Goal: Task Accomplishment & Management: Manage account settings

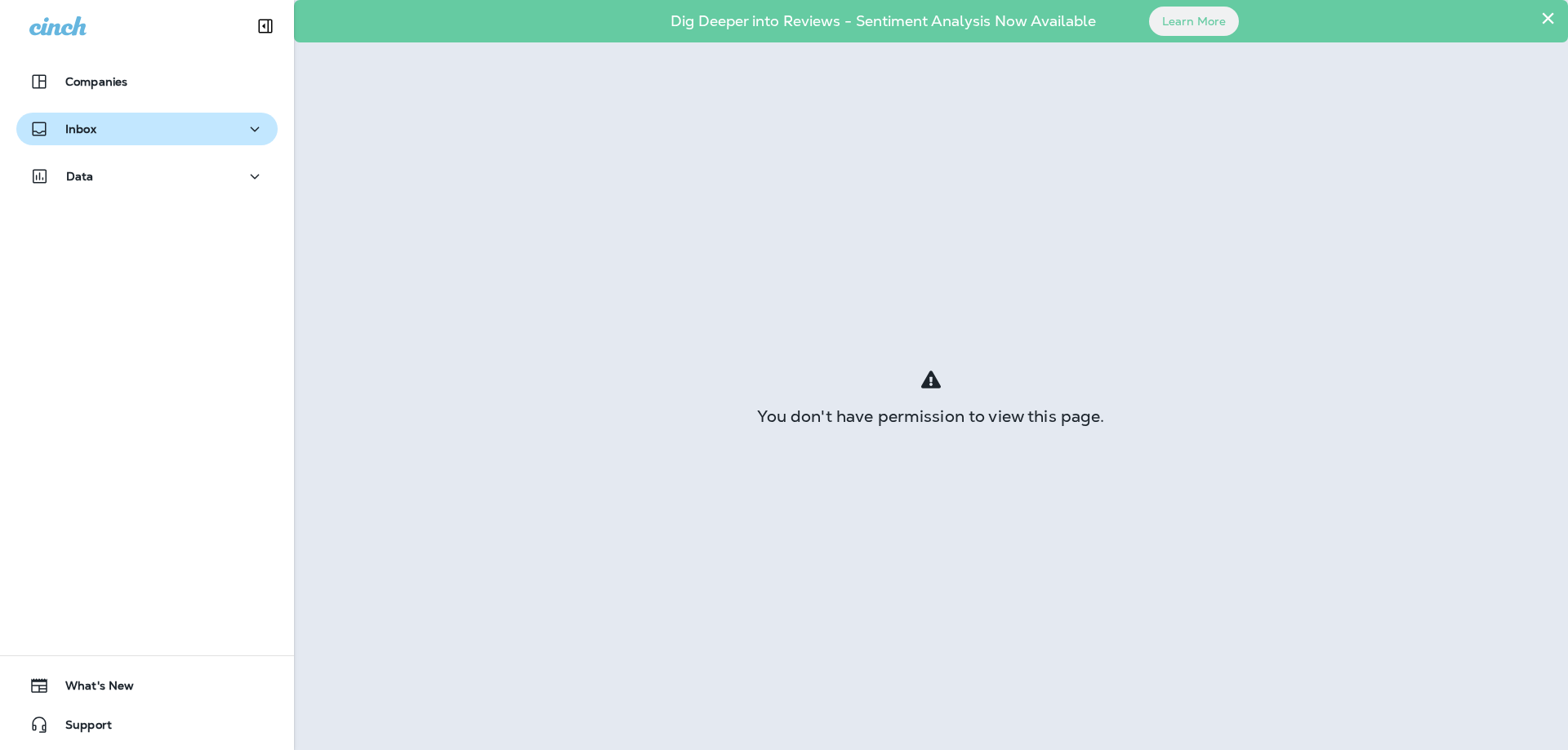
click at [84, 131] on p "Inbox" at bounding box center [81, 129] width 31 height 13
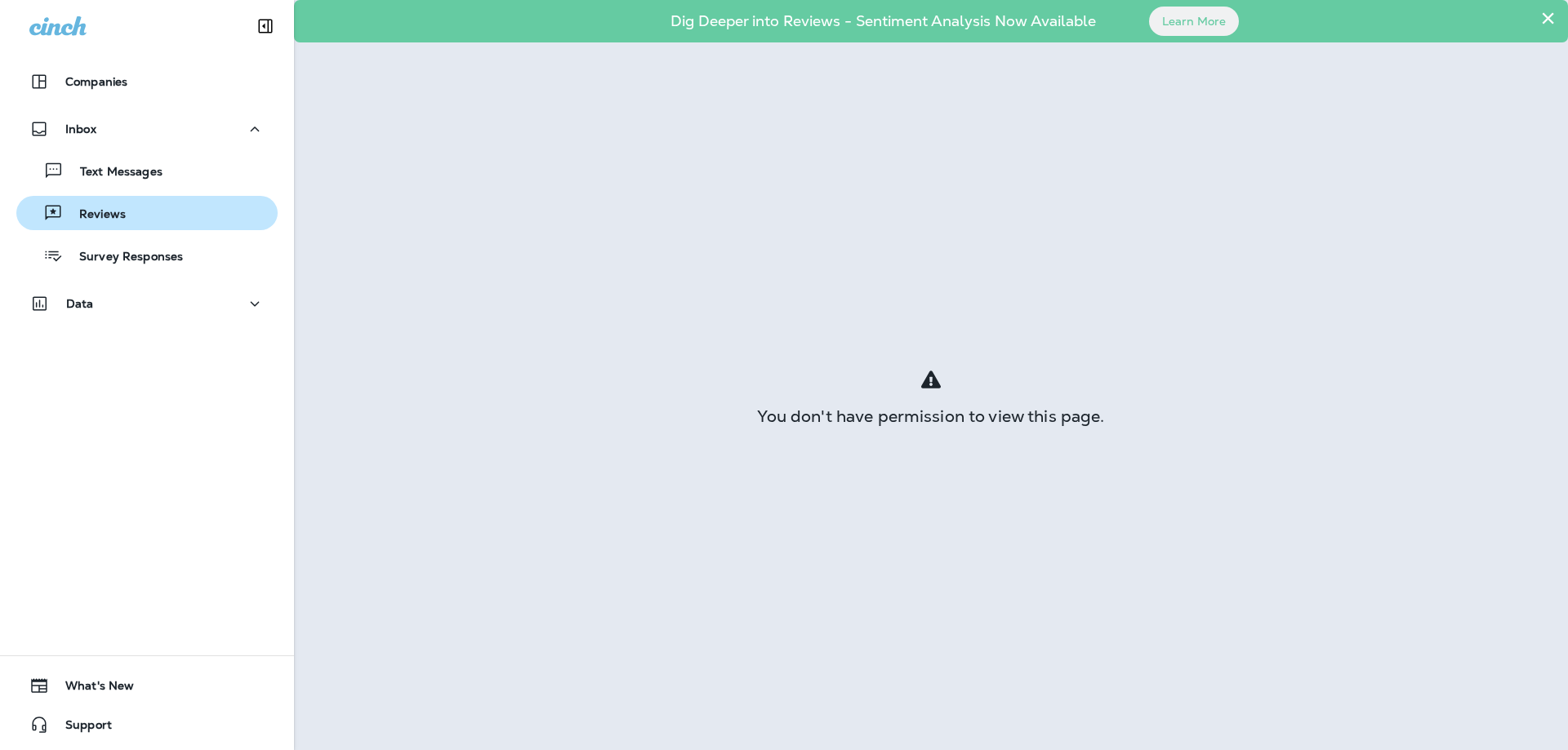
click at [115, 217] on p "Reviews" at bounding box center [94, 215] width 63 height 15
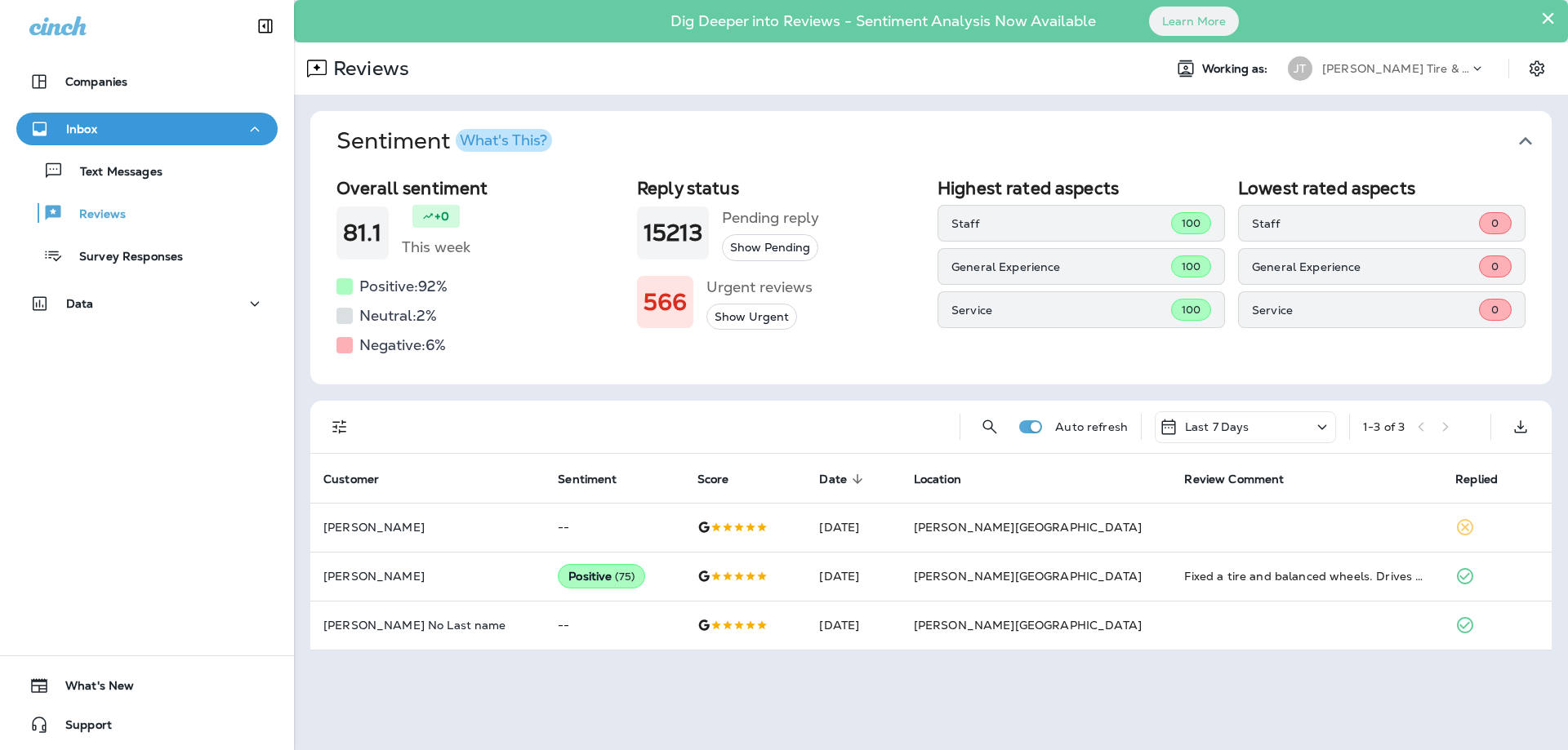
click at [1324, 423] on icon at bounding box center [1322, 427] width 20 height 20
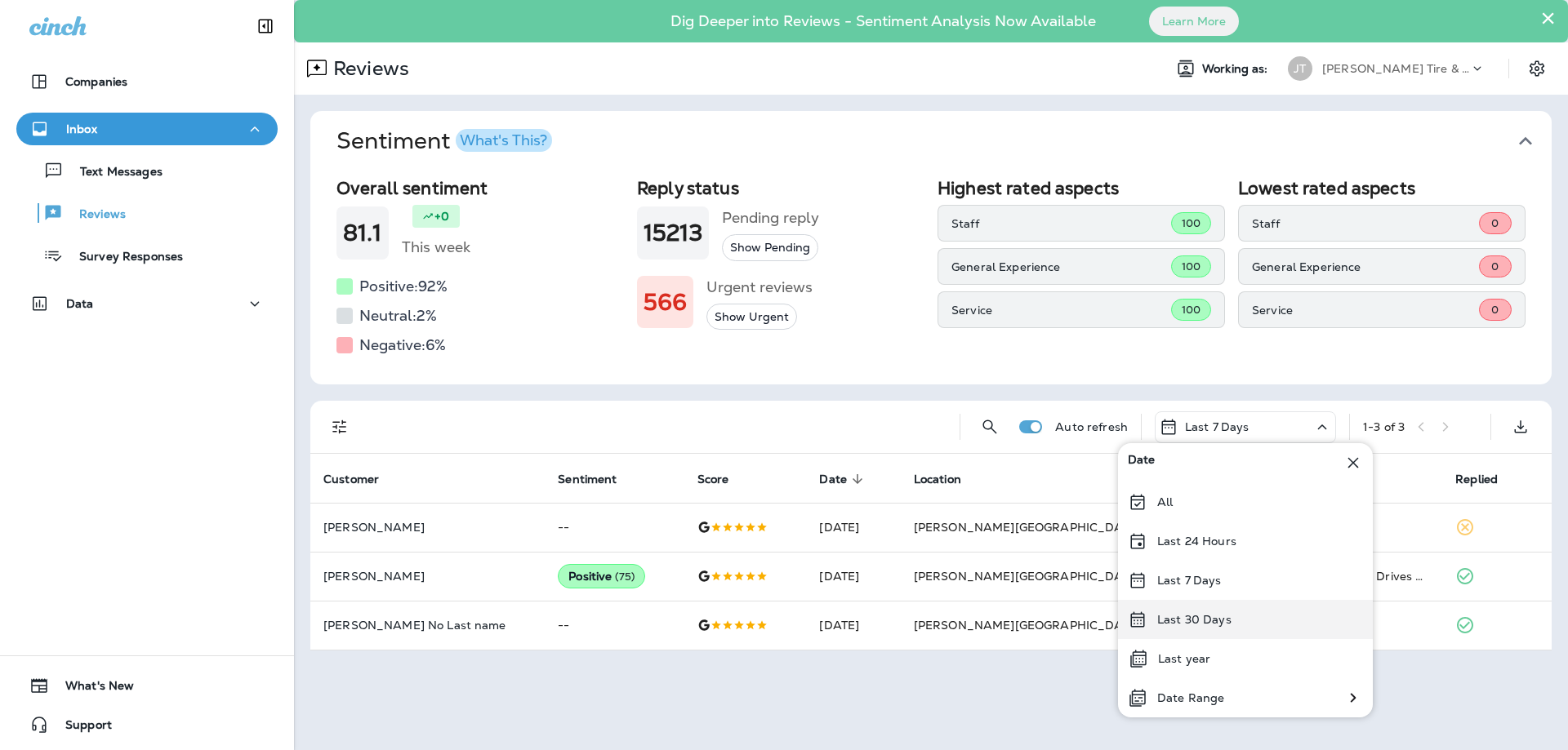
click at [1198, 627] on div "Last 30 Days" at bounding box center [1246, 619] width 255 height 39
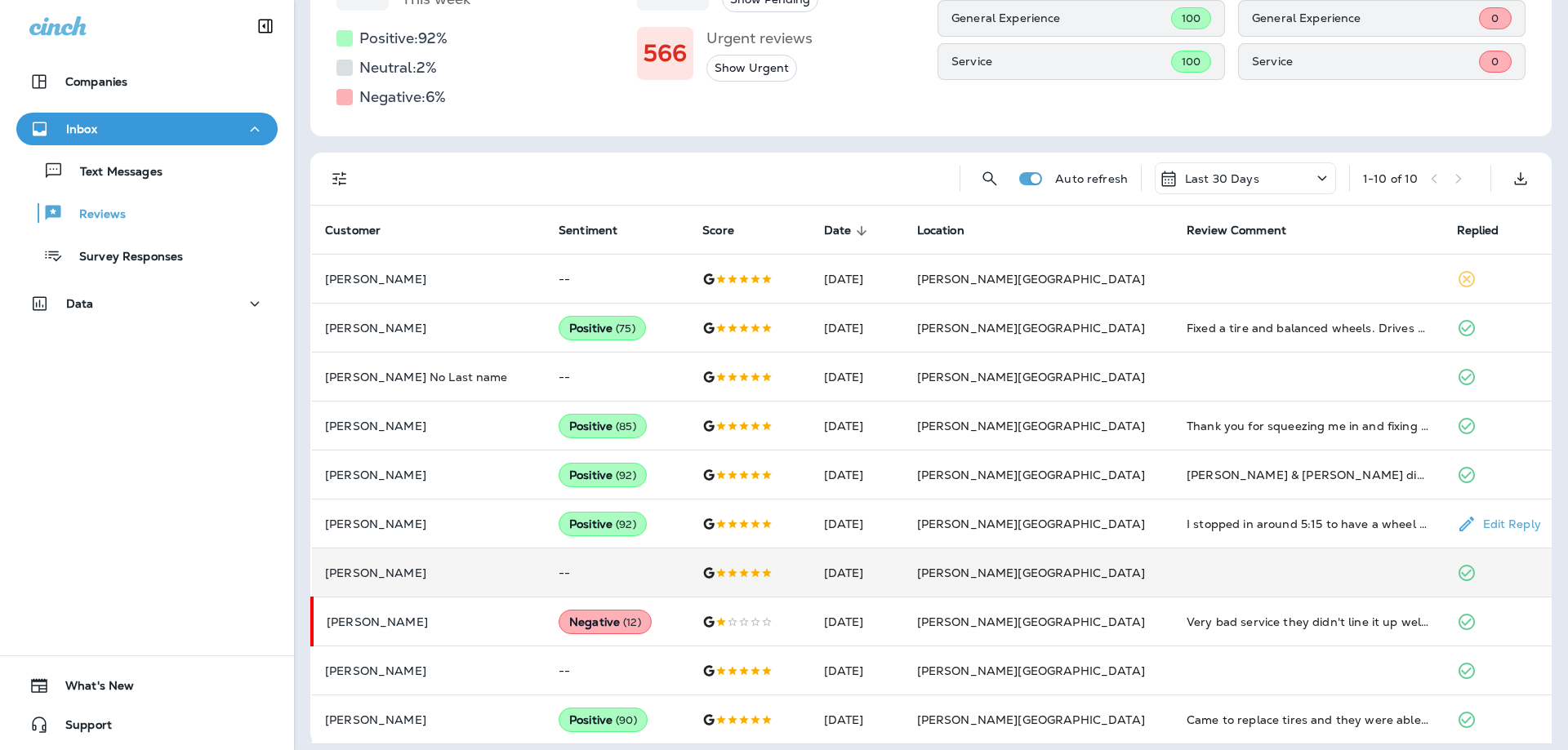
scroll to position [258, 0]
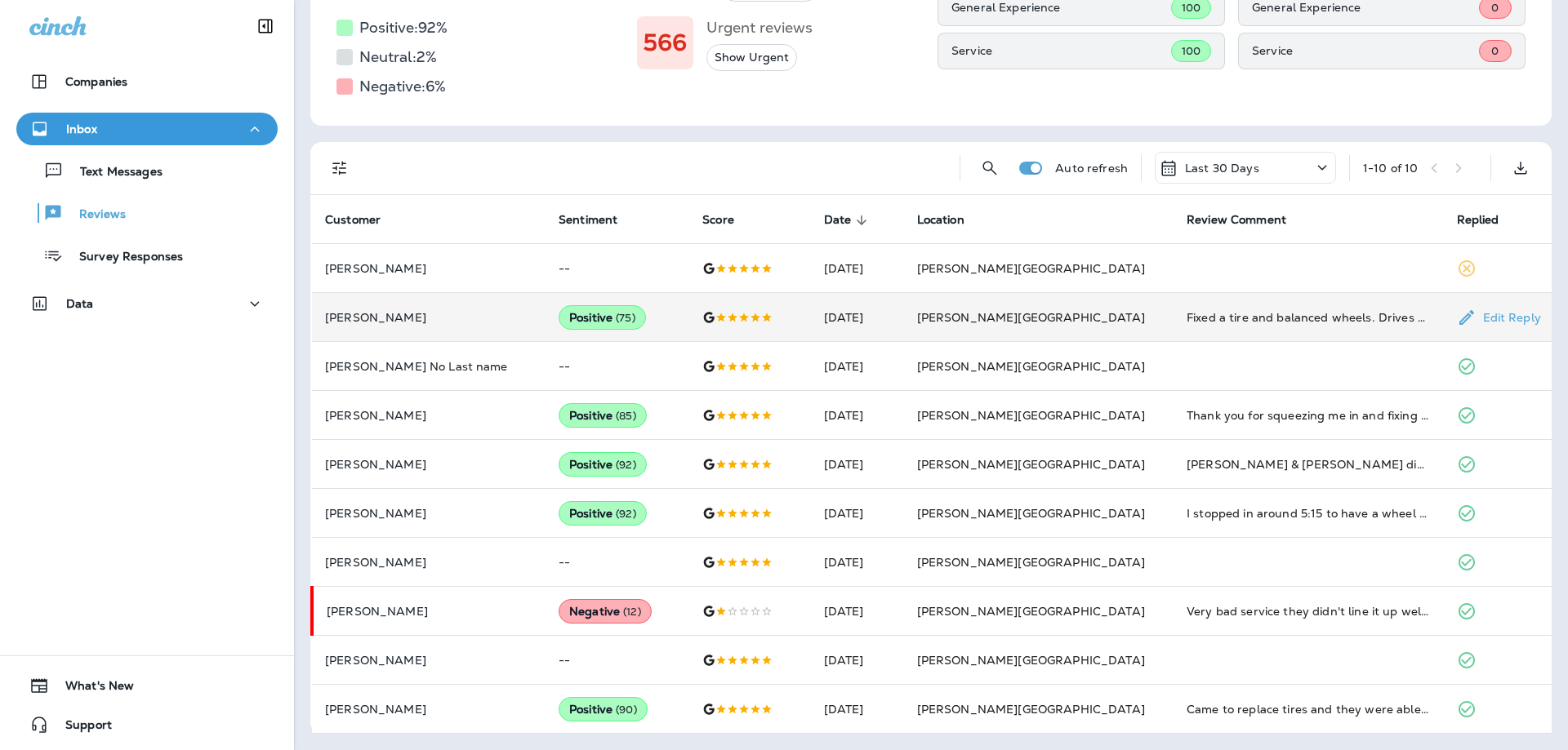
click at [1187, 317] on div "Fixed a tire and balanced wheels. Drives perfect now! in and out in a reasonabl…" at bounding box center [1308, 317] width 243 height 16
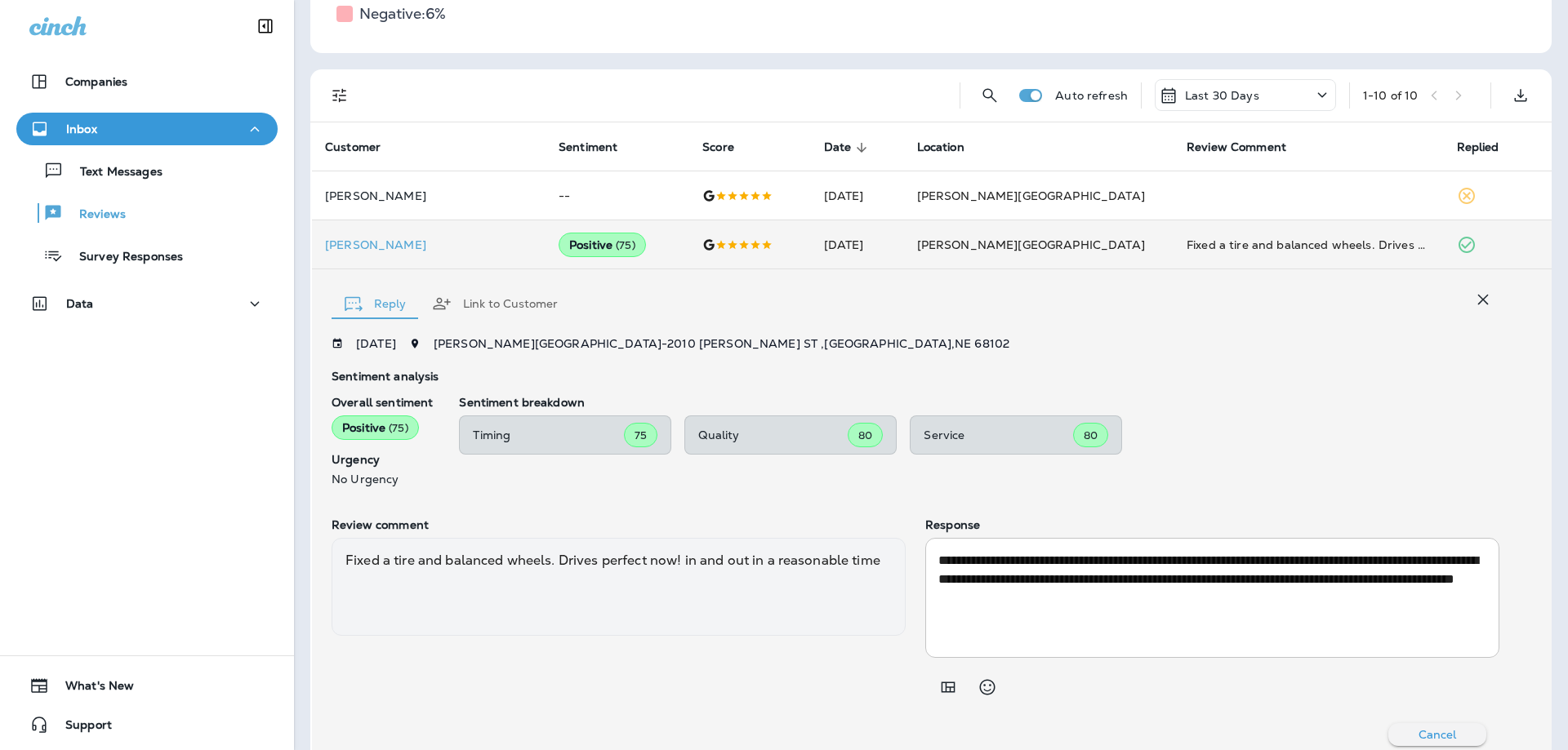
scroll to position [346, 0]
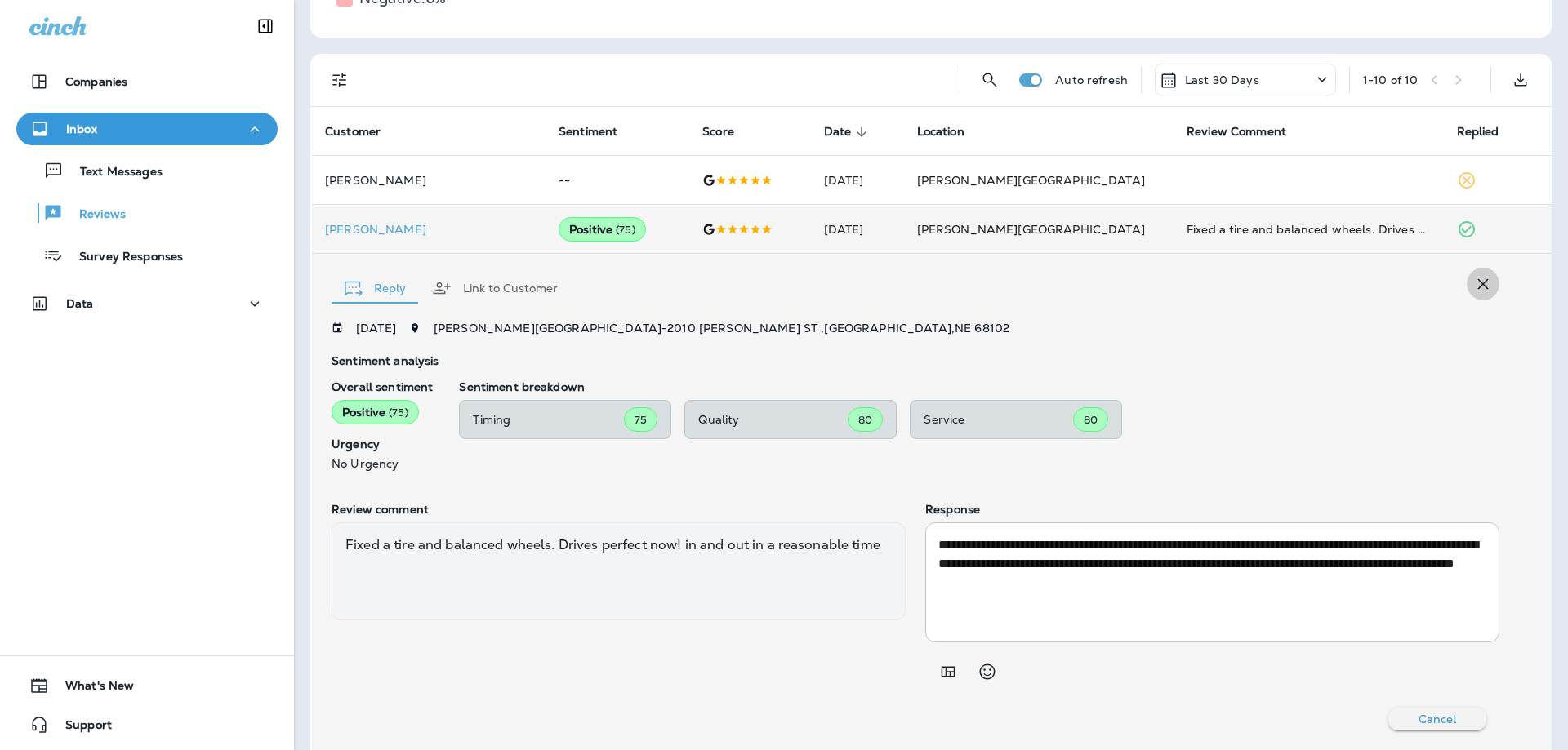
click at [1477, 287] on icon "button" at bounding box center [1482, 284] width 20 height 20
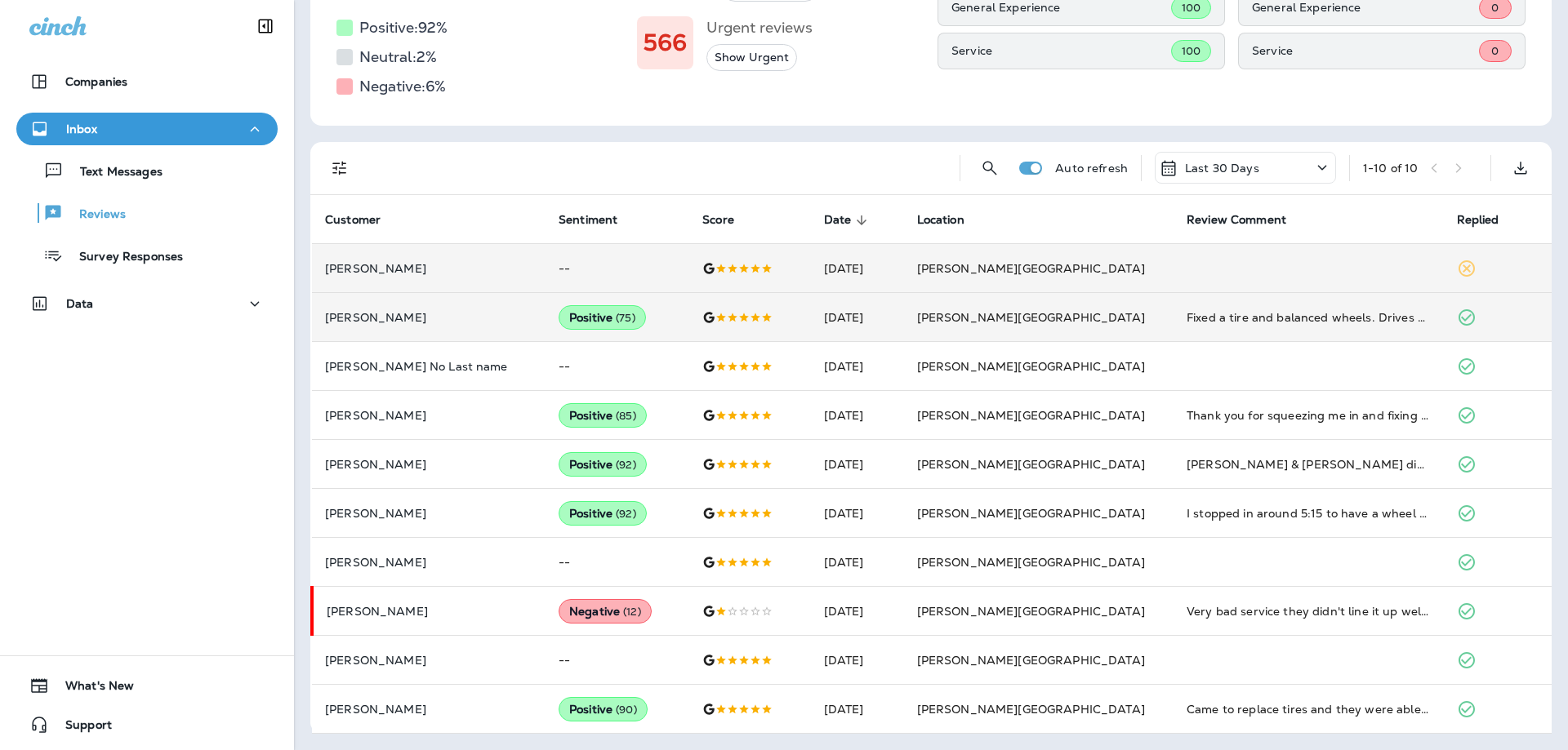
scroll to position [258, 0]
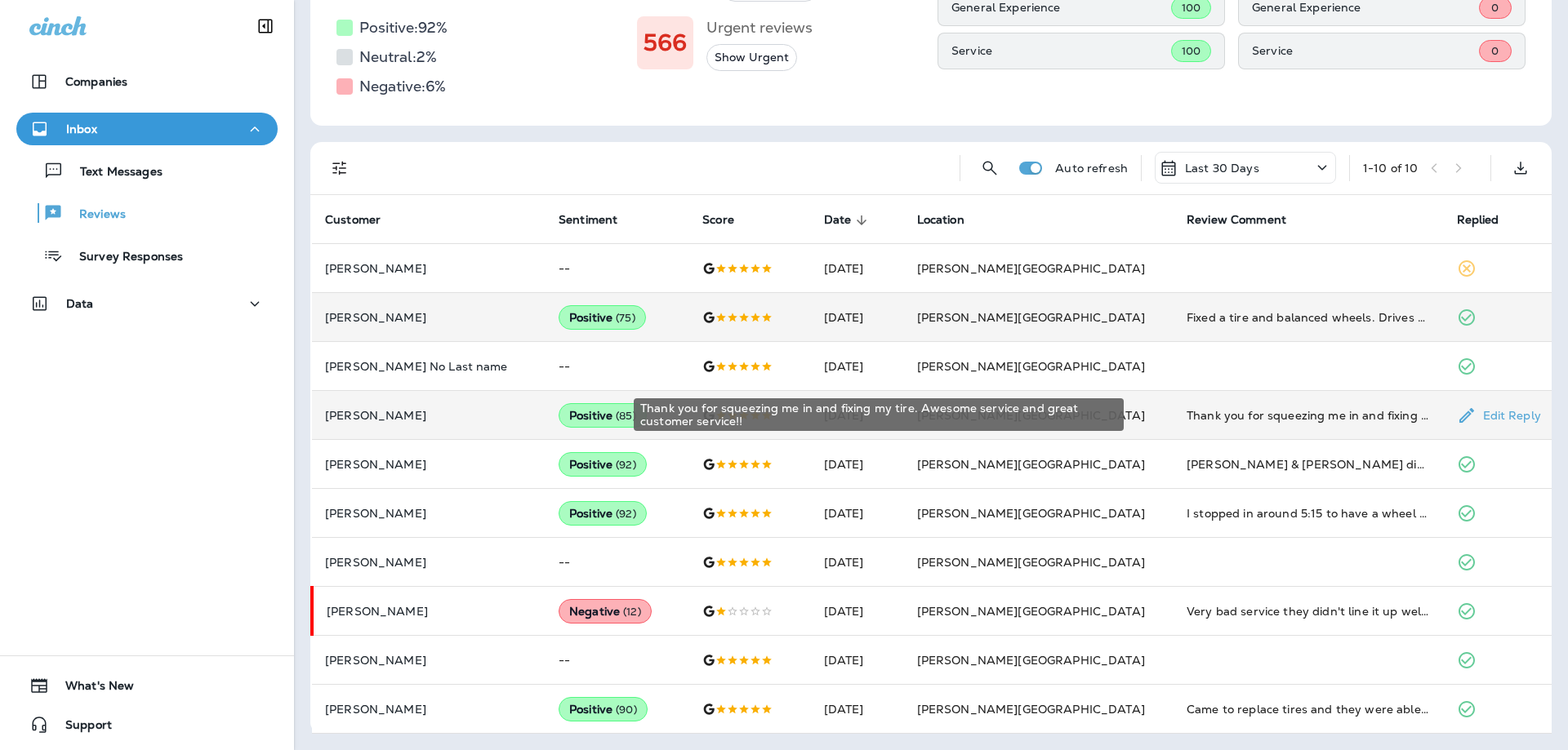
click at [1187, 414] on div "Thank you for squeezing me in and fixing my tire. Awesome service and great cus…" at bounding box center [1308, 415] width 243 height 16
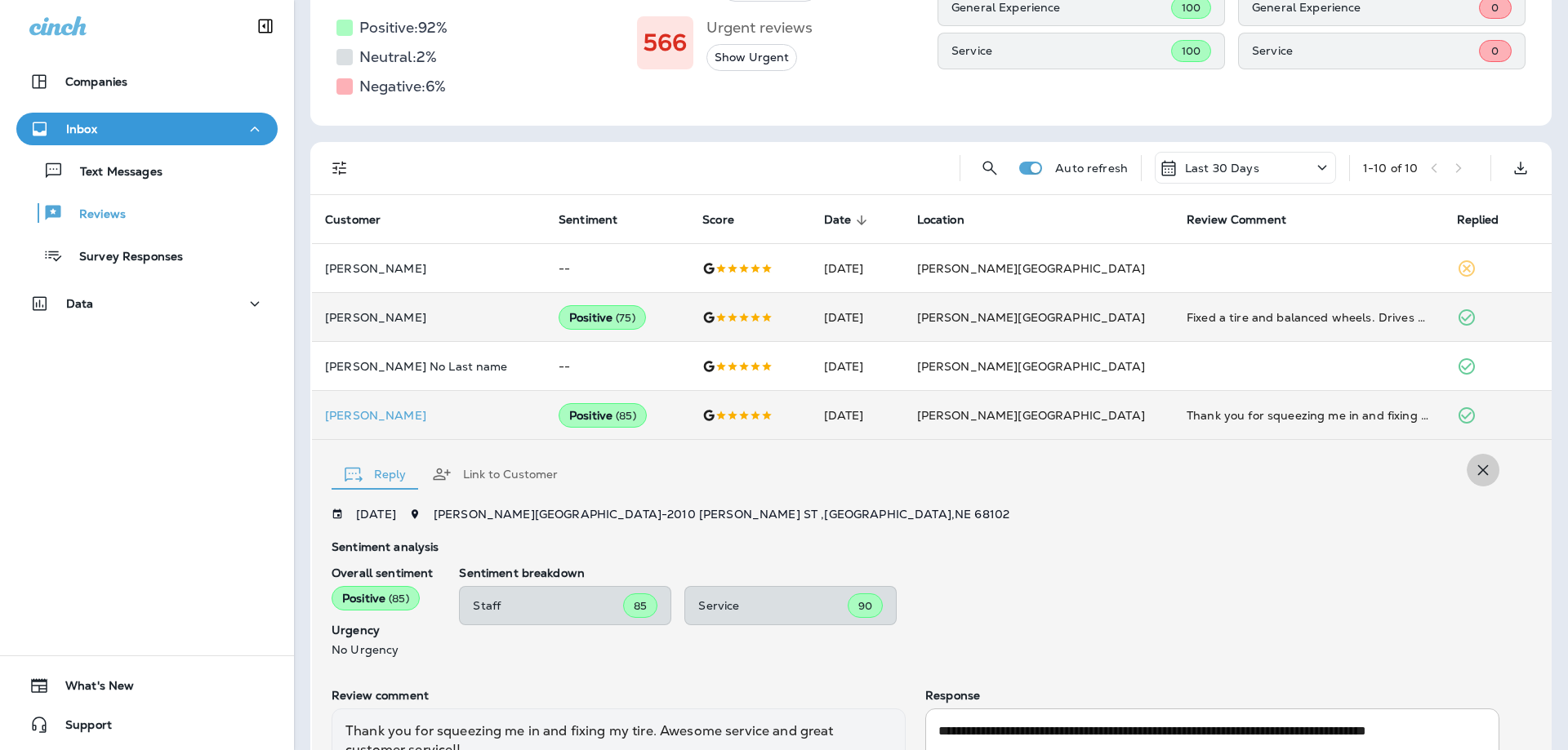
click at [1487, 472] on icon "button" at bounding box center [1483, 471] width 10 height 10
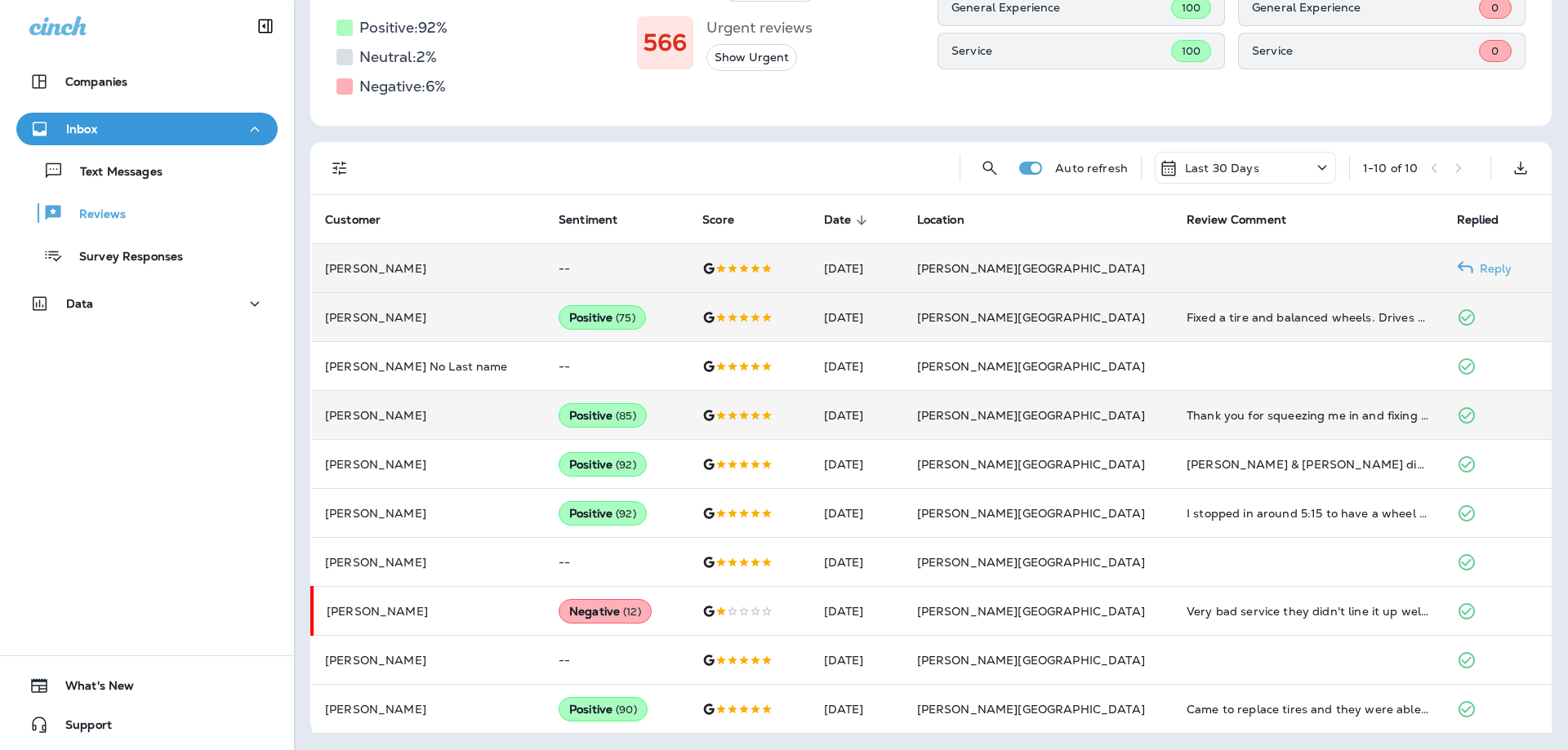
scroll to position [0, 0]
